Goal: Information Seeking & Learning: Find specific fact

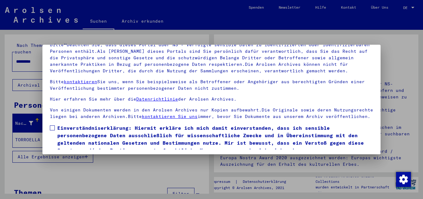
scroll to position [51, 0]
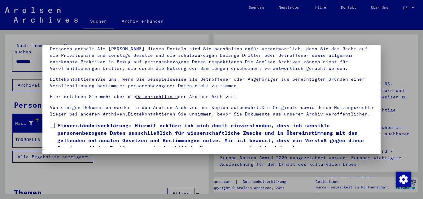
click at [53, 128] on span at bounding box center [52, 125] width 5 height 5
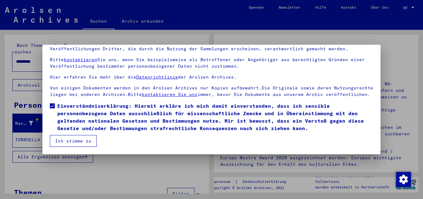
scroll to position [26, 0]
click at [82, 142] on button "Ich stimme zu" at bounding box center [73, 141] width 47 height 12
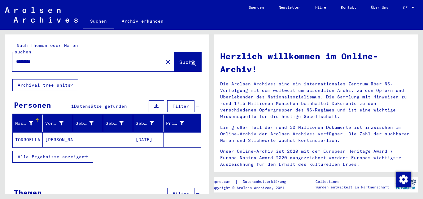
click at [58, 58] on input "*********" at bounding box center [85, 61] width 139 height 7
type input "*"
click at [179, 59] on span "Suche" at bounding box center [186, 62] width 15 height 6
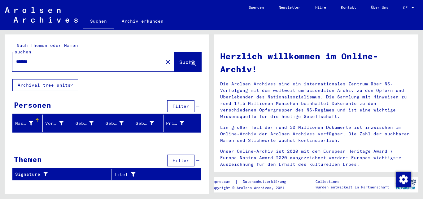
click at [46, 58] on input "*******" at bounding box center [85, 61] width 139 height 7
type input "*"
click at [188, 59] on span "Suche" at bounding box center [187, 62] width 17 height 7
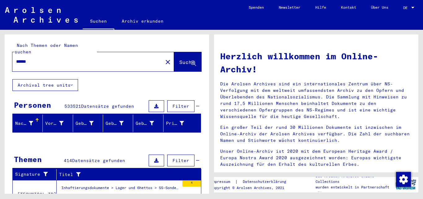
click at [42, 58] on input "******" at bounding box center [85, 61] width 139 height 7
type input "*"
click at [181, 59] on span "Suche" at bounding box center [186, 62] width 15 height 6
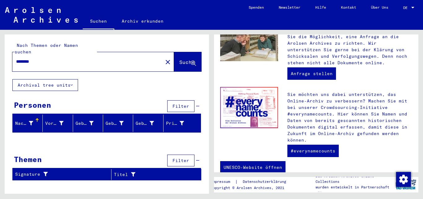
scroll to position [269, 0]
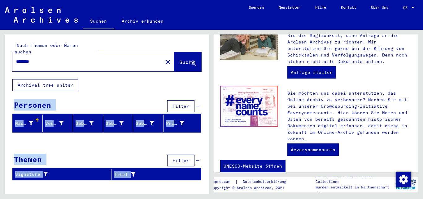
drag, startPoint x: 212, startPoint y: 60, endPoint x: 211, endPoint y: 81, distance: 21.1
click at [211, 30] on div "Nach Themen oder Namen suchen ******** close Suche Archival tree units Personen…" at bounding box center [211, 30] width 423 height 0
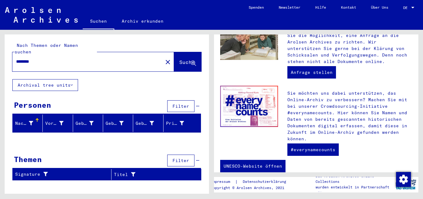
click at [69, 58] on input "********" at bounding box center [85, 61] width 139 height 7
type input "*"
click at [179, 59] on span "Suche" at bounding box center [187, 62] width 17 height 7
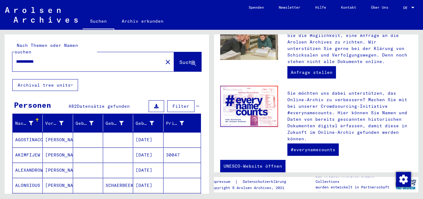
click at [56, 58] on input "**********" at bounding box center [85, 61] width 139 height 7
type input "**********"
click at [179, 59] on span "Suche" at bounding box center [186, 62] width 15 height 6
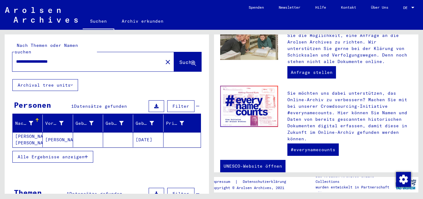
click at [90, 132] on mat-cell at bounding box center [88, 139] width 30 height 15
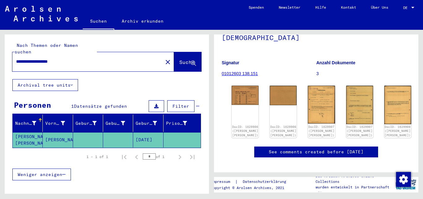
scroll to position [55, 0]
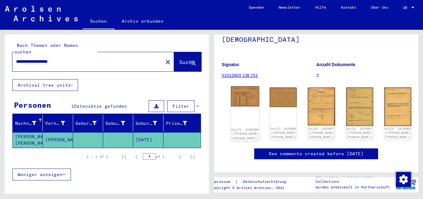
click at [239, 95] on img at bounding box center [245, 96] width 29 height 20
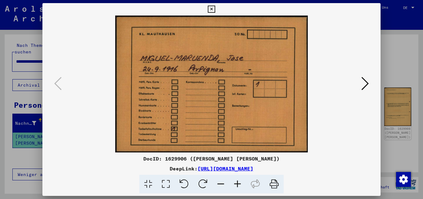
click at [364, 84] on icon at bounding box center [365, 83] width 7 height 15
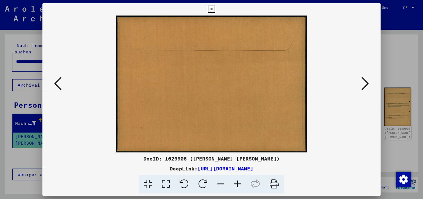
click at [364, 84] on icon at bounding box center [365, 83] width 7 height 15
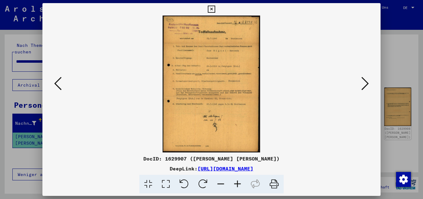
click at [238, 180] on icon at bounding box center [237, 184] width 17 height 19
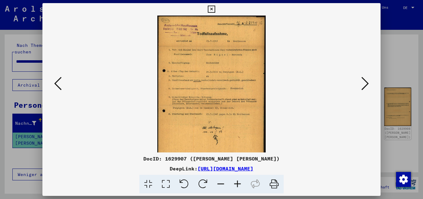
click at [238, 180] on icon at bounding box center [237, 184] width 17 height 19
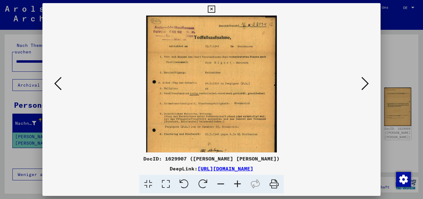
click at [238, 180] on icon at bounding box center [237, 184] width 17 height 19
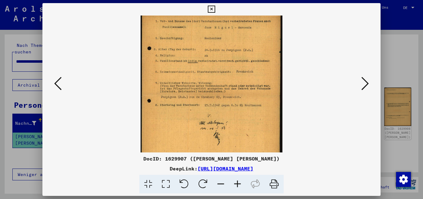
scroll to position [39, 0]
drag, startPoint x: 263, startPoint y: 126, endPoint x: 260, endPoint y: 87, distance: 39.5
click at [260, 87] on img at bounding box center [212, 75] width 142 height 199
click at [363, 82] on icon at bounding box center [365, 83] width 7 height 15
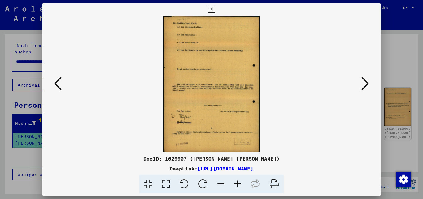
scroll to position [0, 0]
click at [363, 82] on icon at bounding box center [365, 83] width 7 height 15
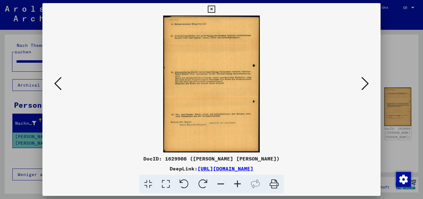
click at [237, 182] on icon at bounding box center [237, 184] width 17 height 19
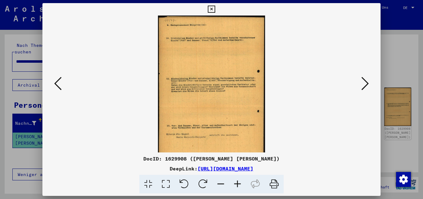
click at [237, 182] on icon at bounding box center [237, 184] width 17 height 19
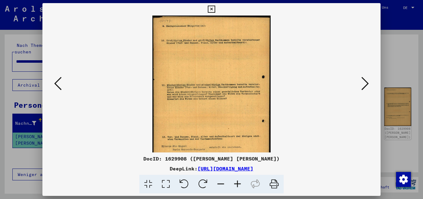
click at [237, 182] on icon at bounding box center [237, 184] width 17 height 19
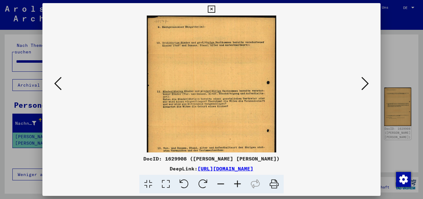
click at [237, 182] on icon at bounding box center [237, 184] width 17 height 19
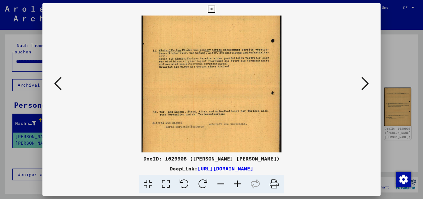
scroll to position [62, 0]
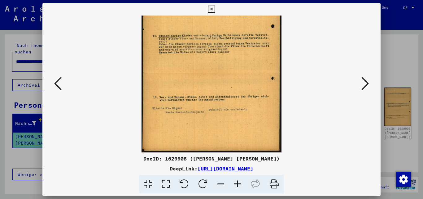
drag, startPoint x: 221, startPoint y: 119, endPoint x: 224, endPoint y: 41, distance: 78.2
click at [224, 41] on img at bounding box center [212, 53] width 140 height 199
click at [366, 82] on icon at bounding box center [365, 83] width 7 height 15
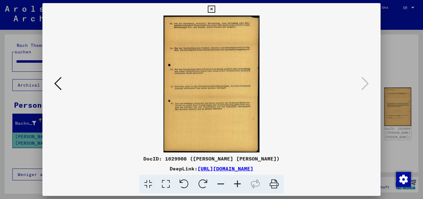
scroll to position [0, 0]
click at [212, 10] on icon at bounding box center [211, 9] width 7 height 7
